Goal: Task Accomplishment & Management: Use online tool/utility

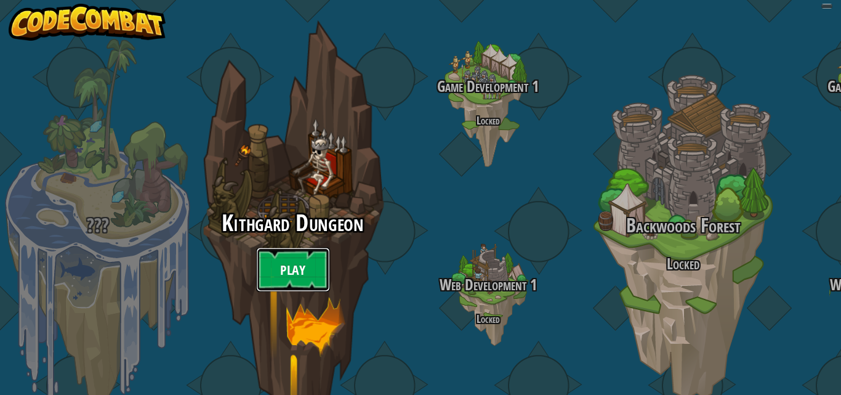
click at [284, 248] on link "Play" at bounding box center [293, 270] width 74 height 44
click at [285, 248] on link "Play" at bounding box center [293, 270] width 74 height 44
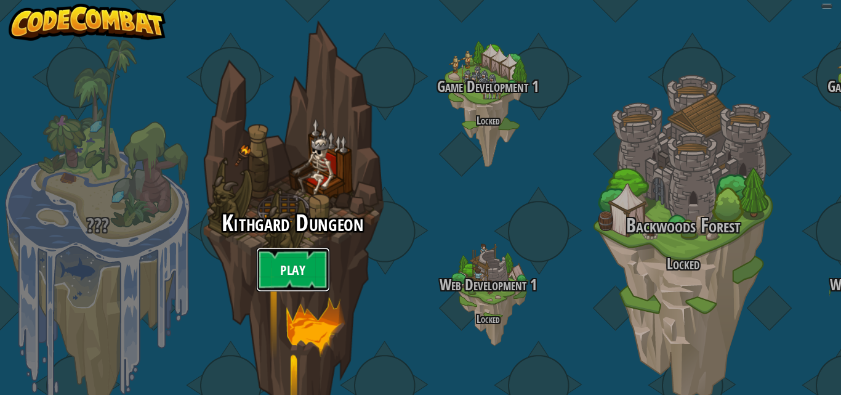
click at [285, 248] on link "Play" at bounding box center [293, 270] width 74 height 44
select select "es-419"
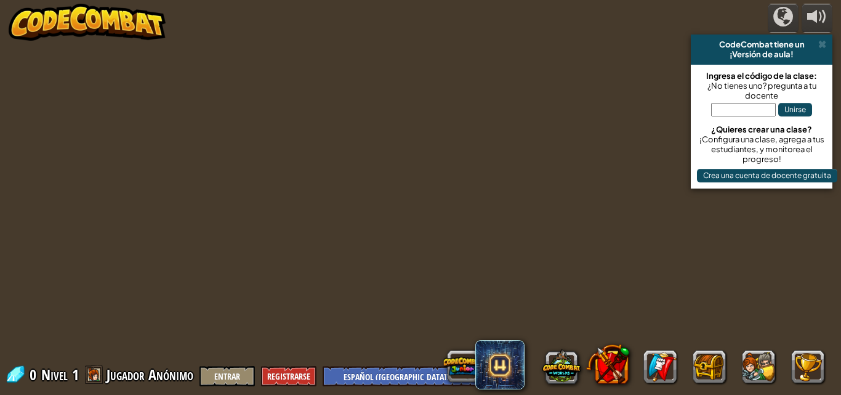
select select "es-419"
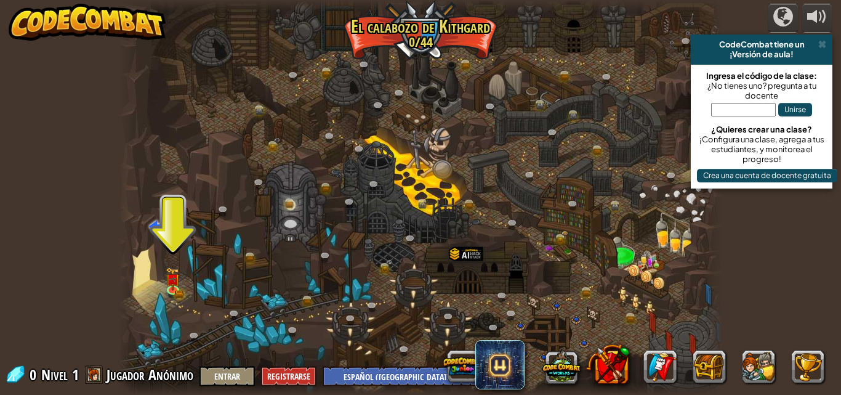
drag, startPoint x: 285, startPoint y: 247, endPoint x: 272, endPoint y: 243, distance: 13.4
click at [272, 243] on div at bounding box center [421, 197] width 604 height 395
click at [172, 283] on img at bounding box center [173, 272] width 14 height 31
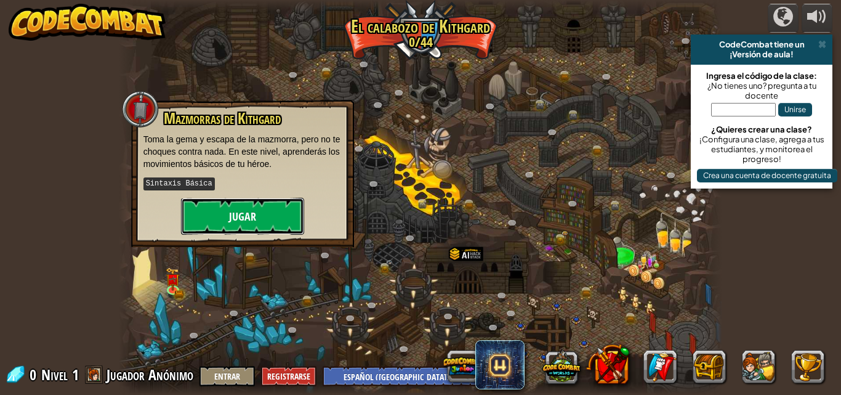
click at [254, 212] on button "Jugar" at bounding box center [242, 216] width 123 height 37
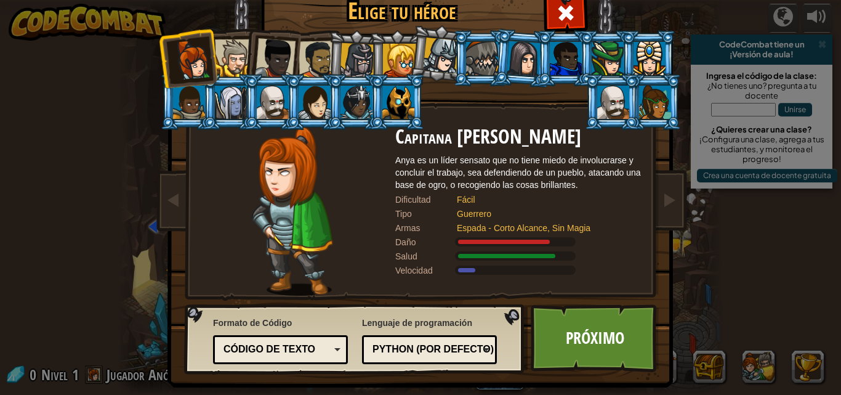
click at [397, 113] on div at bounding box center [398, 102] width 32 height 33
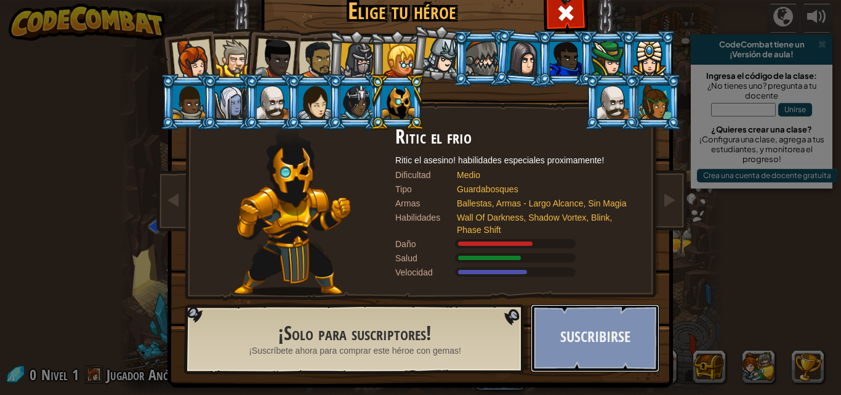
click at [589, 342] on button "Suscribirse" at bounding box center [595, 338] width 129 height 68
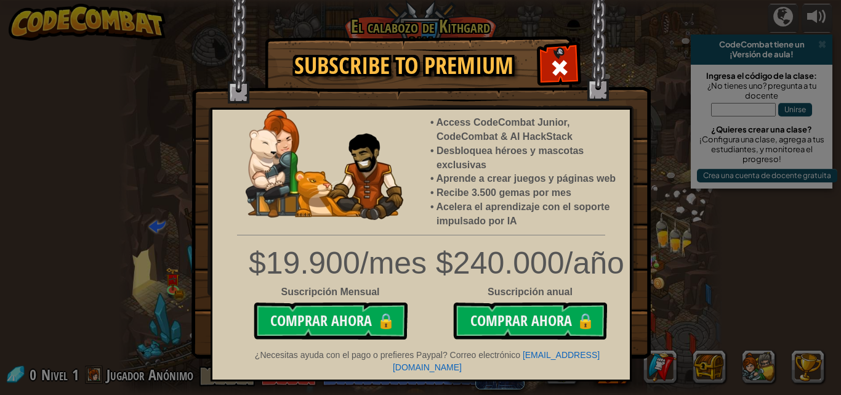
click at [560, 72] on span at bounding box center [560, 68] width 20 height 20
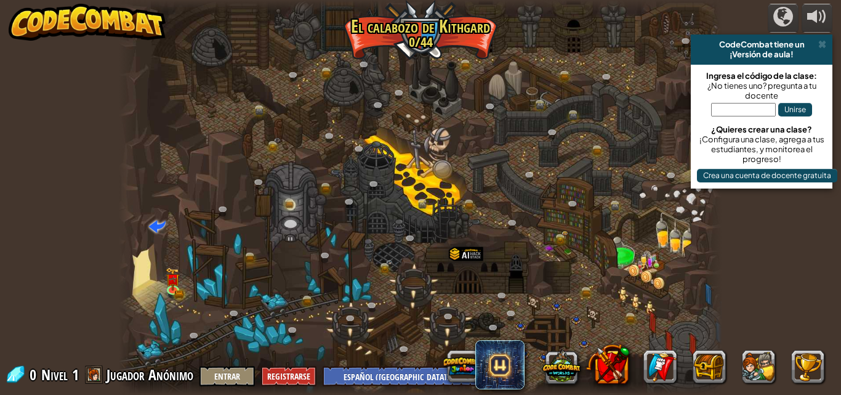
click at [180, 361] on div at bounding box center [421, 197] width 604 height 395
click at [166, 290] on link at bounding box center [175, 289] width 25 height 25
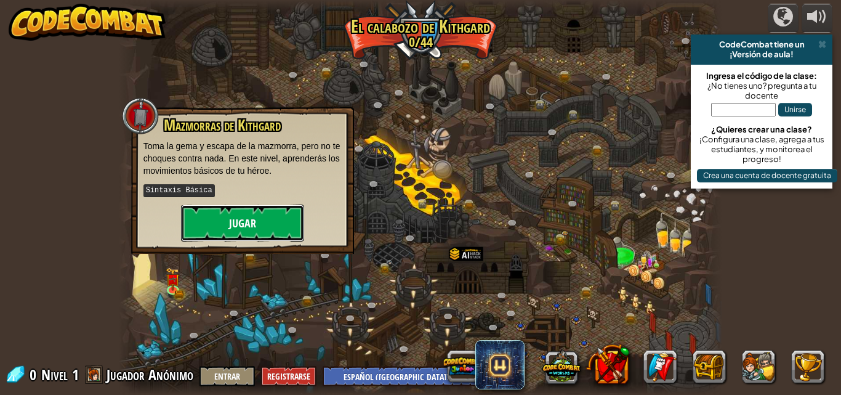
click at [244, 224] on button "Jugar" at bounding box center [242, 222] width 123 height 37
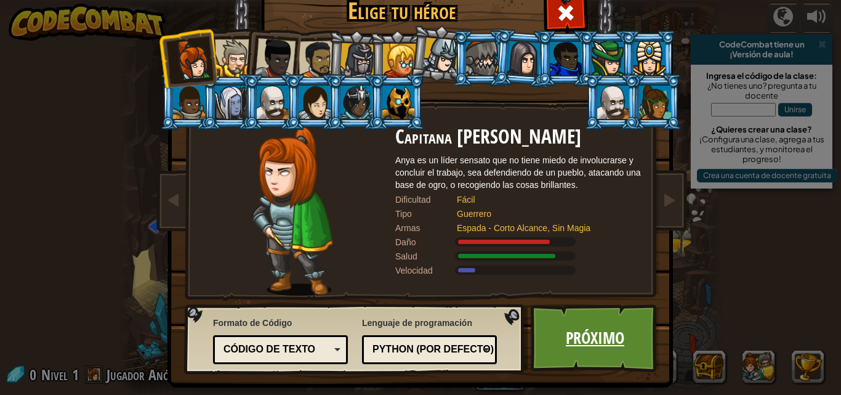
click at [591, 328] on link "Próximo" at bounding box center [595, 338] width 129 height 68
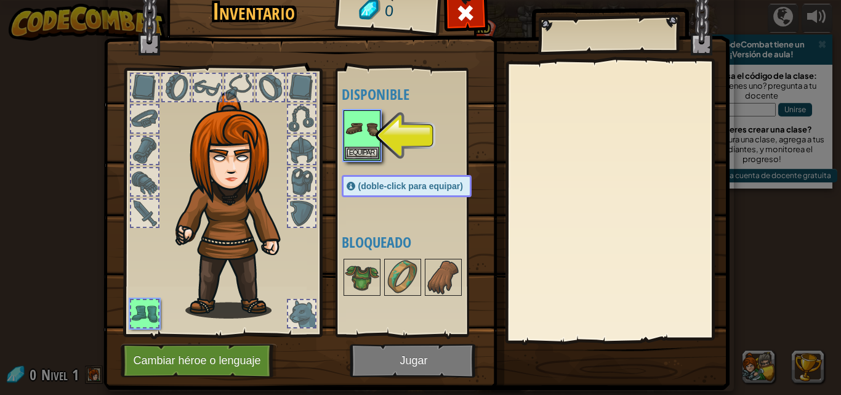
click at [342, 125] on div at bounding box center [419, 135] width 155 height 54
click at [344, 126] on div "Equipar" at bounding box center [362, 135] width 37 height 50
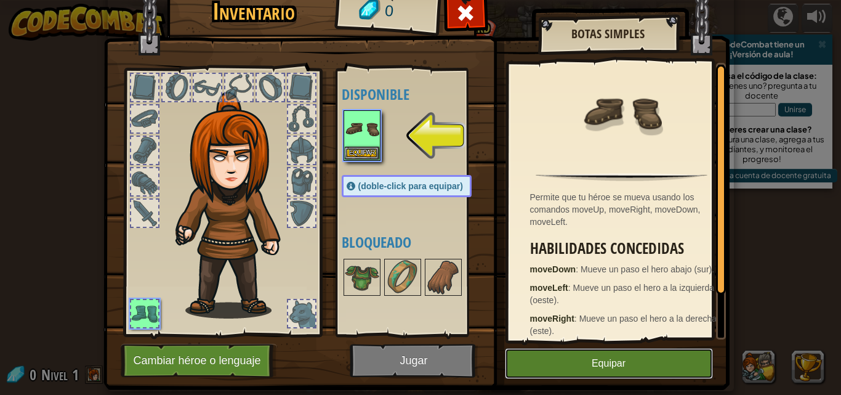
click at [605, 357] on button "Equipar" at bounding box center [609, 363] width 208 height 31
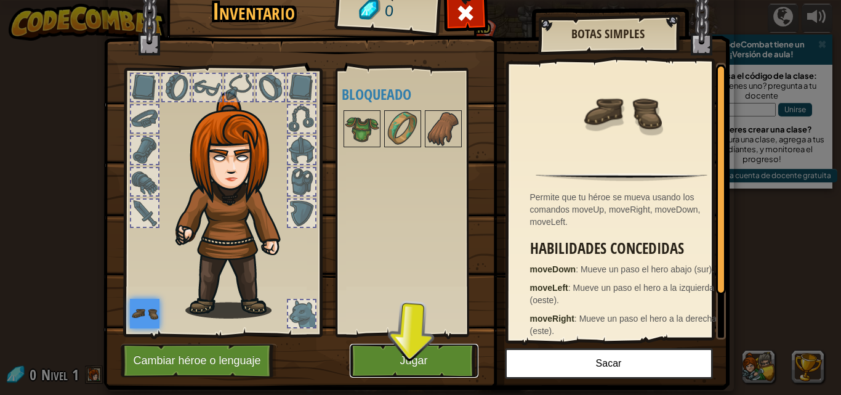
click at [421, 359] on button "Jugar" at bounding box center [414, 361] width 129 height 34
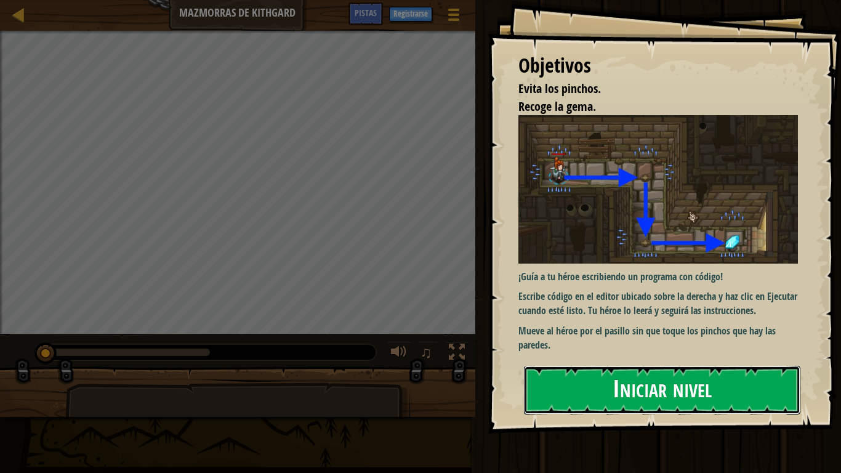
click at [623, 394] on button "Iniciar nivel" at bounding box center [662, 390] width 277 height 49
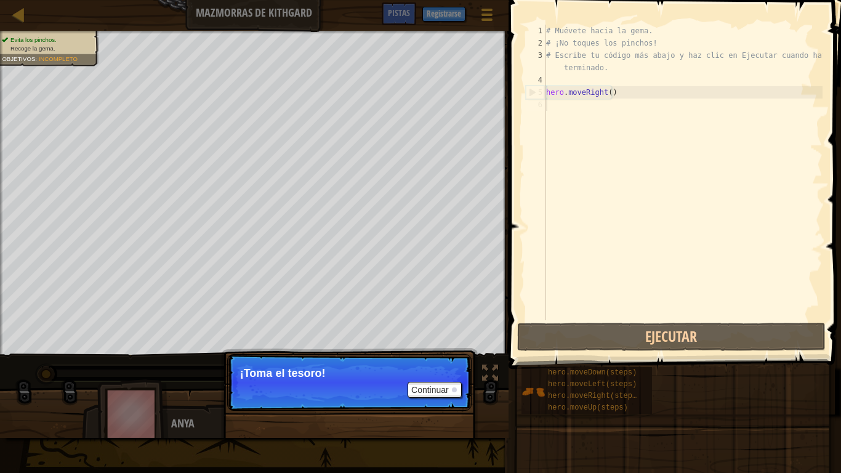
click at [310, 385] on p "Continuar ¡Toma el tesoro!" at bounding box center [349, 382] width 244 height 57
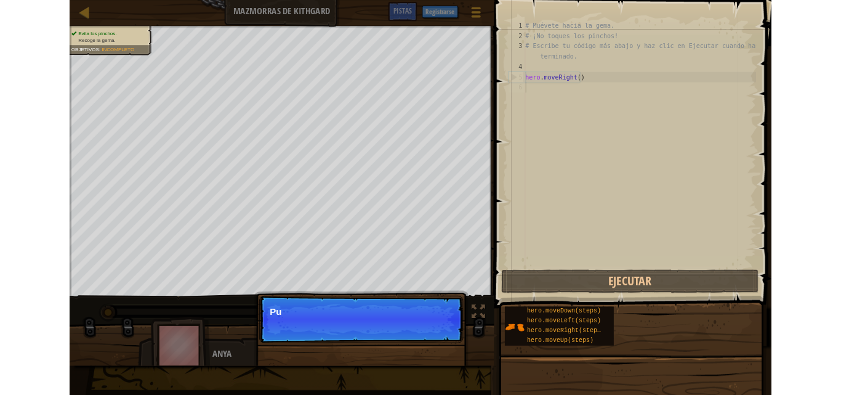
scroll to position [6, 0]
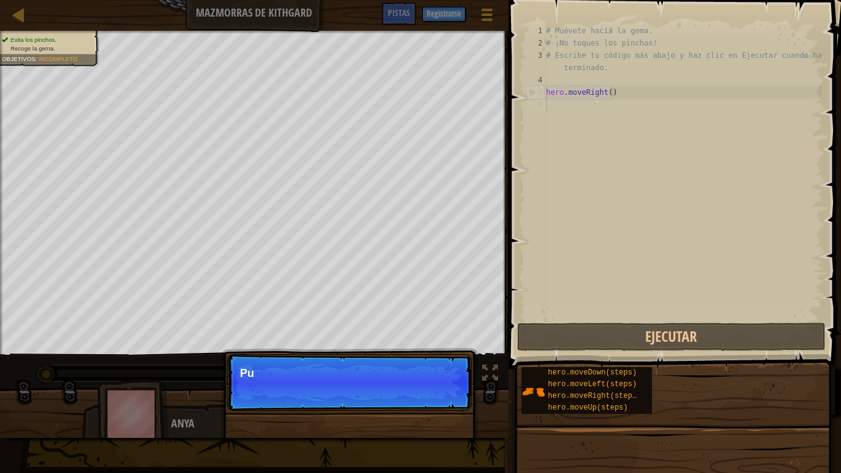
click at [440, 387] on p "Continuar Pu" at bounding box center [349, 382] width 244 height 57
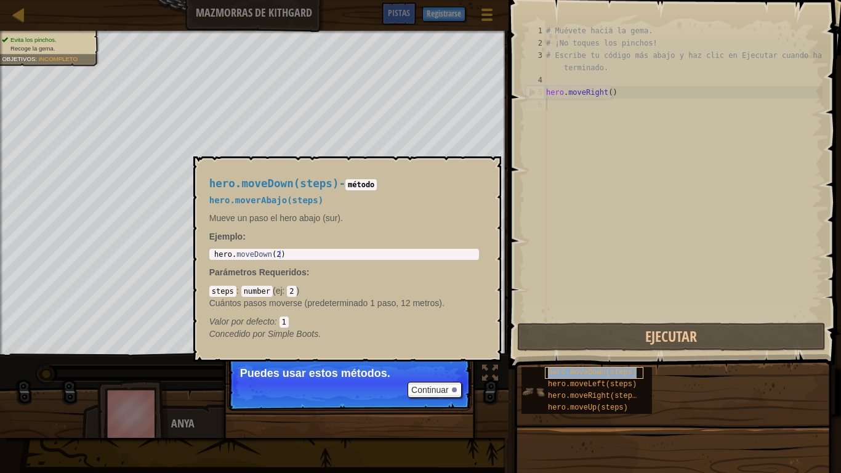
click at [562, 377] on div "hero.moveDown(steps)" at bounding box center [594, 373] width 99 height 12
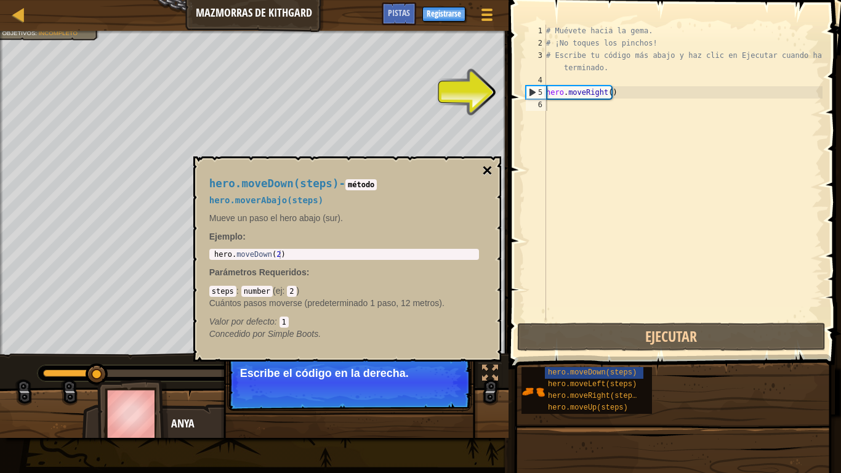
click at [485, 171] on button "×" at bounding box center [487, 170] width 10 height 17
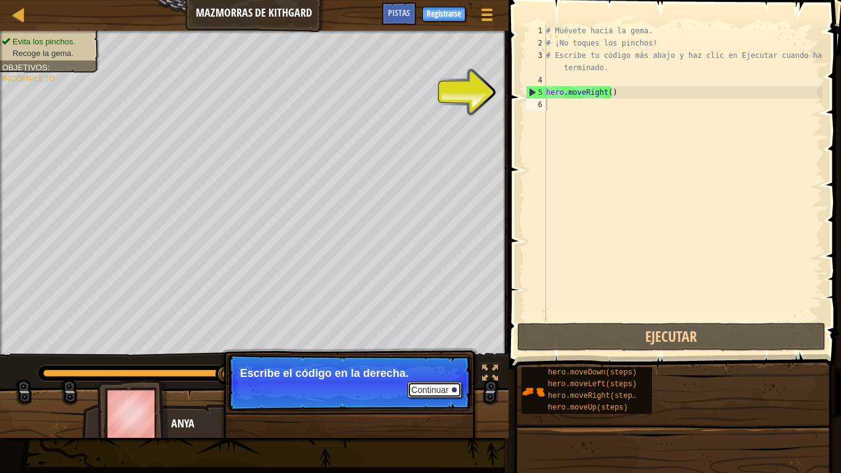
click at [424, 387] on button "Continuar" at bounding box center [435, 390] width 54 height 16
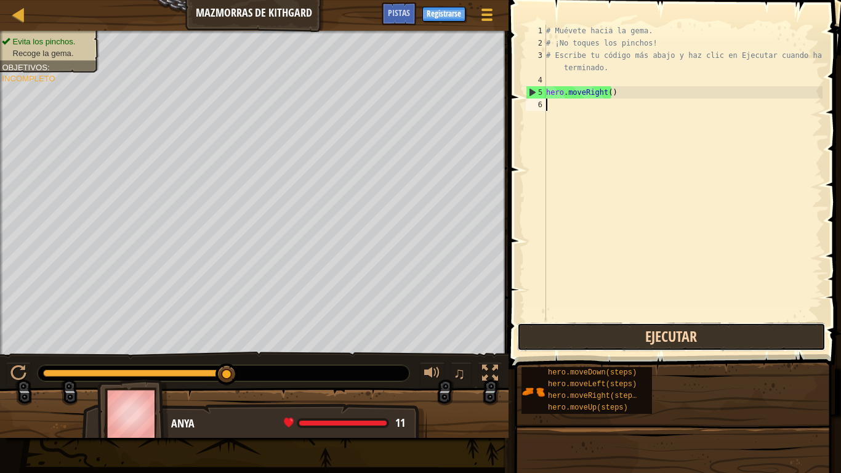
click at [650, 327] on button "Ejecutar" at bounding box center [671, 337] width 309 height 28
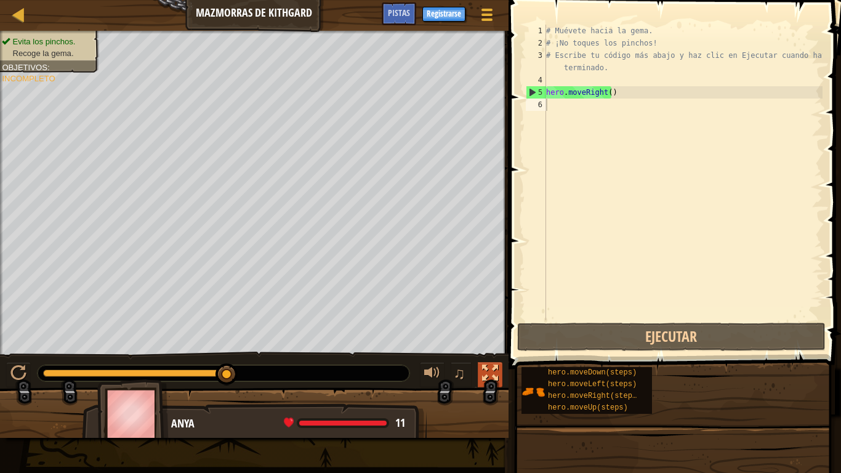
click at [494, 365] on div at bounding box center [490, 373] width 16 height 16
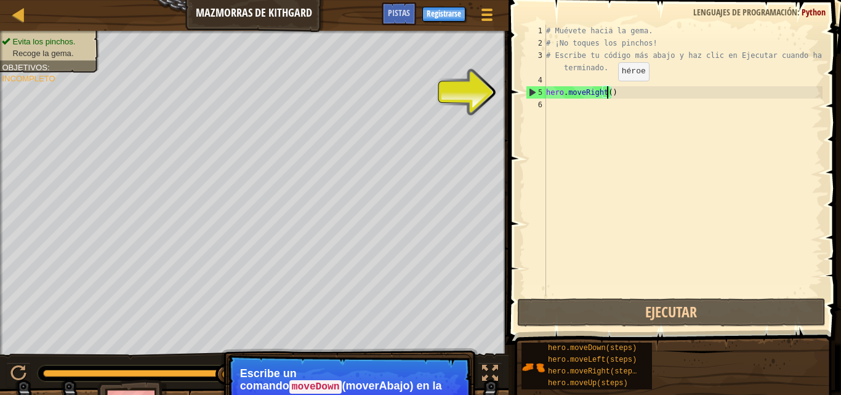
click at [608, 93] on div "# Muévete hacia la gema. # ¡No toques los pinchos! # Escribe tu código más abaj…" at bounding box center [683, 173] width 279 height 296
click at [596, 93] on div "# Muévete hacia la gema. # ¡No toques los pinchos! # Escribe tu código más abaj…" at bounding box center [683, 173] width 279 height 296
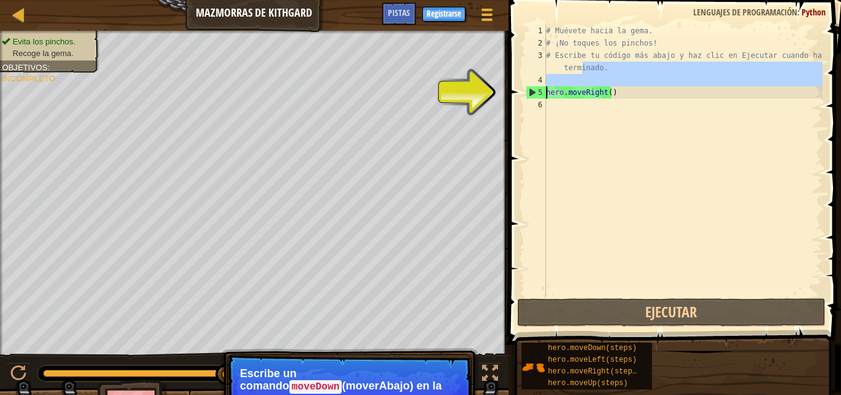
drag, startPoint x: 581, startPoint y: 69, endPoint x: 528, endPoint y: 91, distance: 57.2
click at [528, 91] on div "hero.moveRight() 1 2 3 4 5 6 # Muévete hacia la gema. # ¡No toques los pinchos!…" at bounding box center [672, 160] width 299 height 271
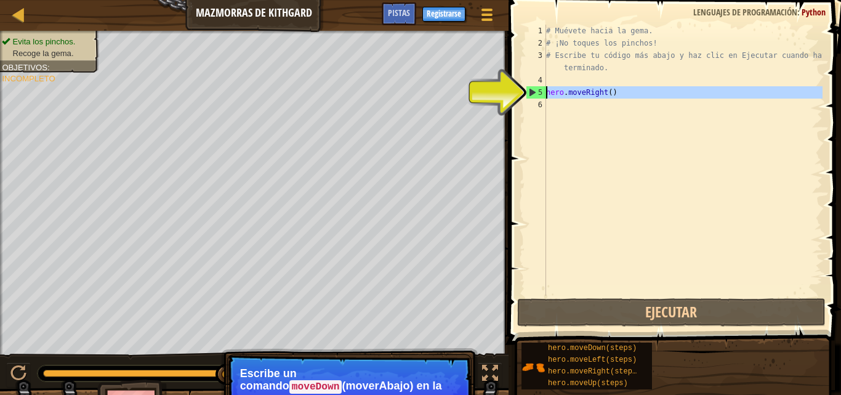
click at [528, 91] on div "5" at bounding box center [537, 92] width 20 height 12
type textarea "hero.moveRight()"
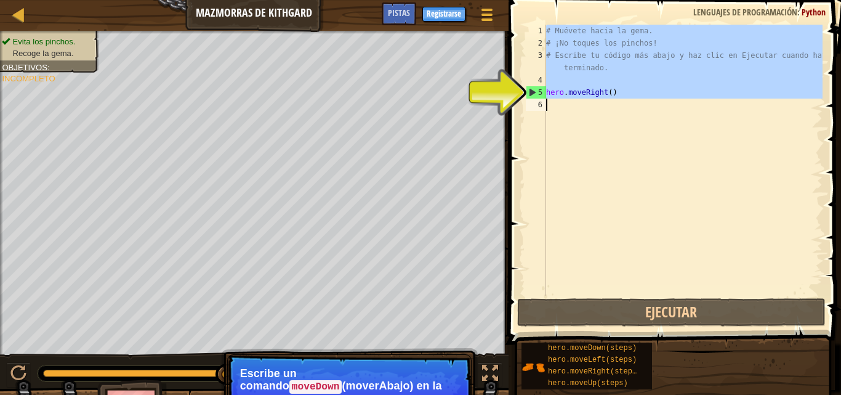
click at [528, 91] on div "5" at bounding box center [537, 92] width 20 height 12
